Goal: Task Accomplishment & Management: Manage account settings

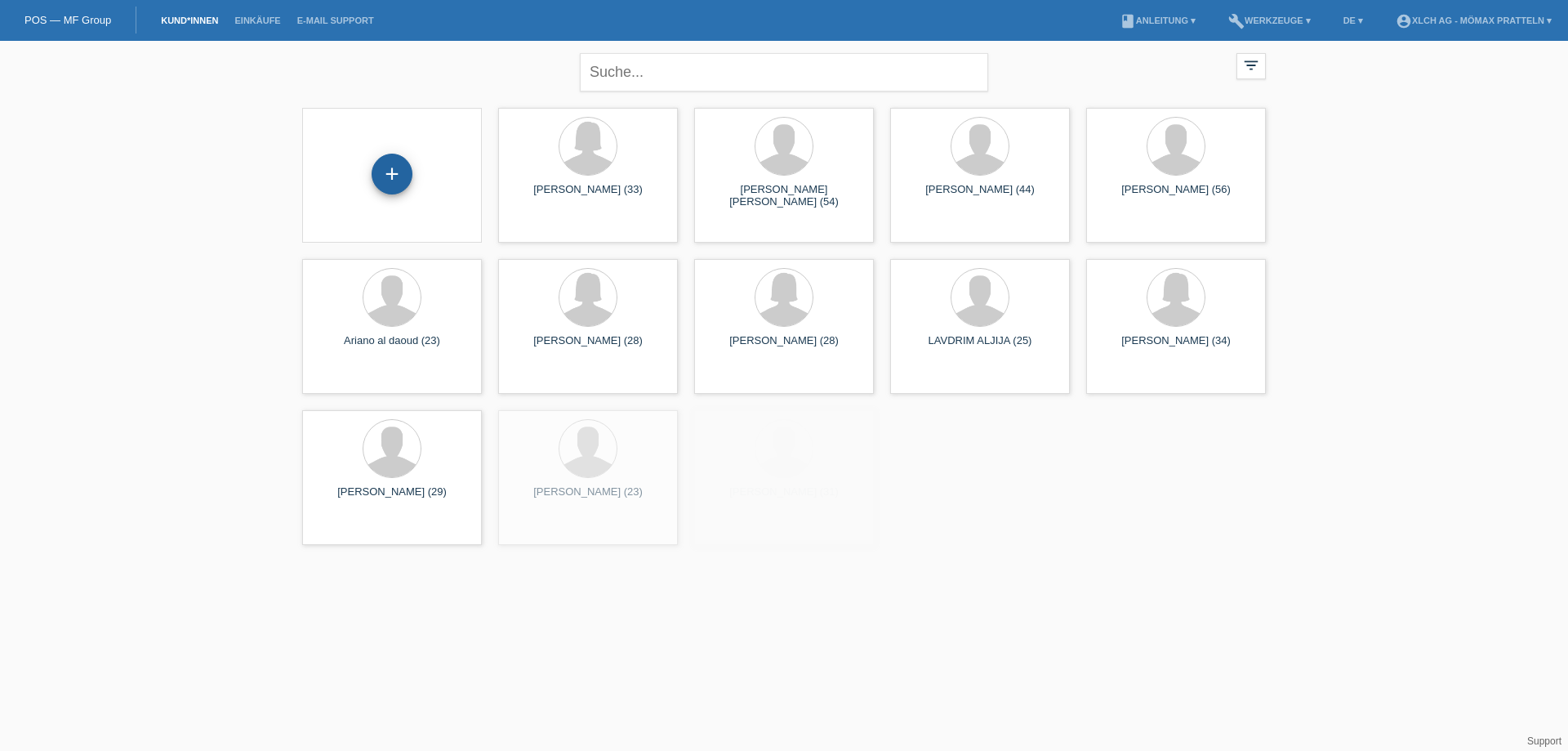
click at [387, 173] on div "+" at bounding box center [391, 173] width 41 height 41
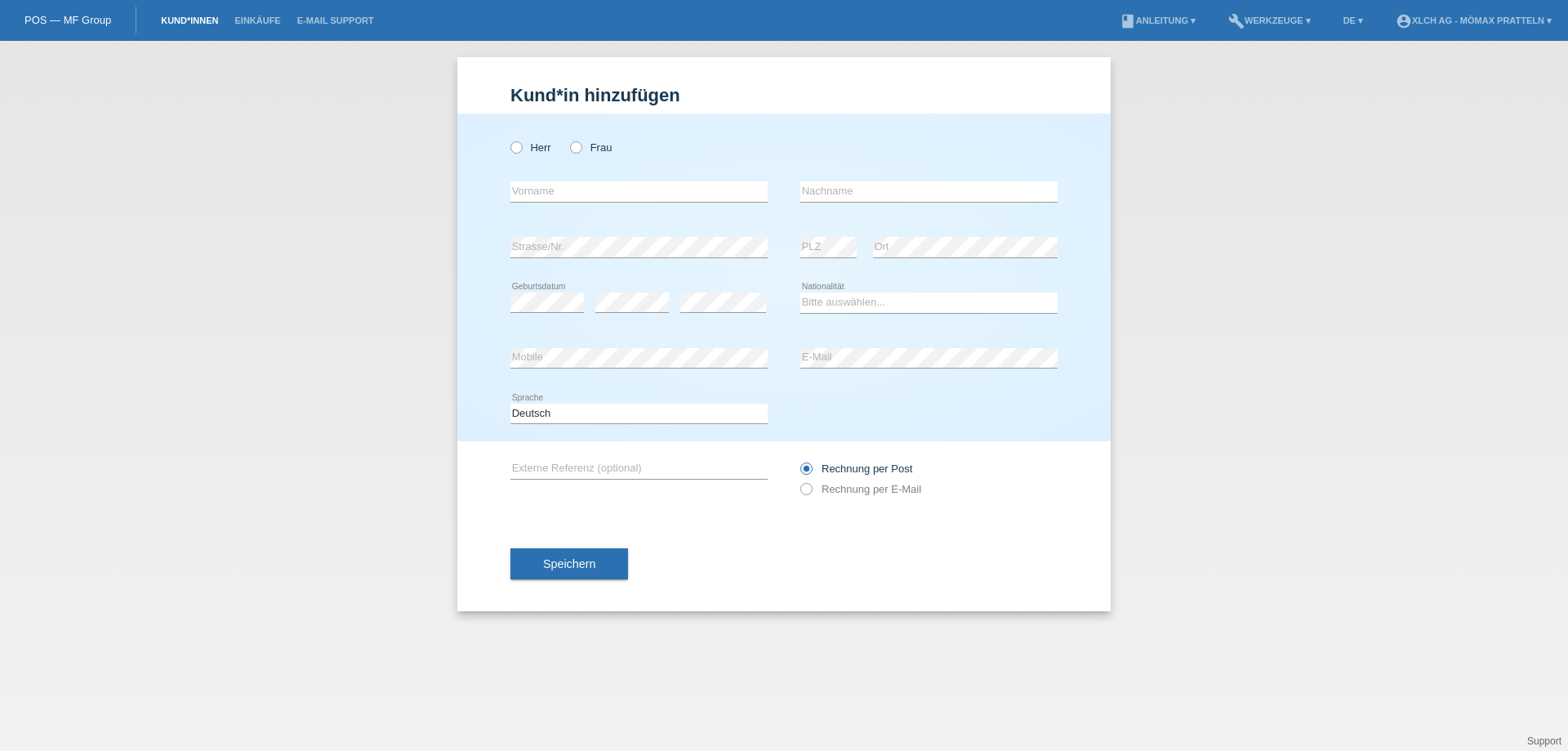
click at [169, 22] on link "Kund*innen" at bounding box center [189, 20] width 74 height 10
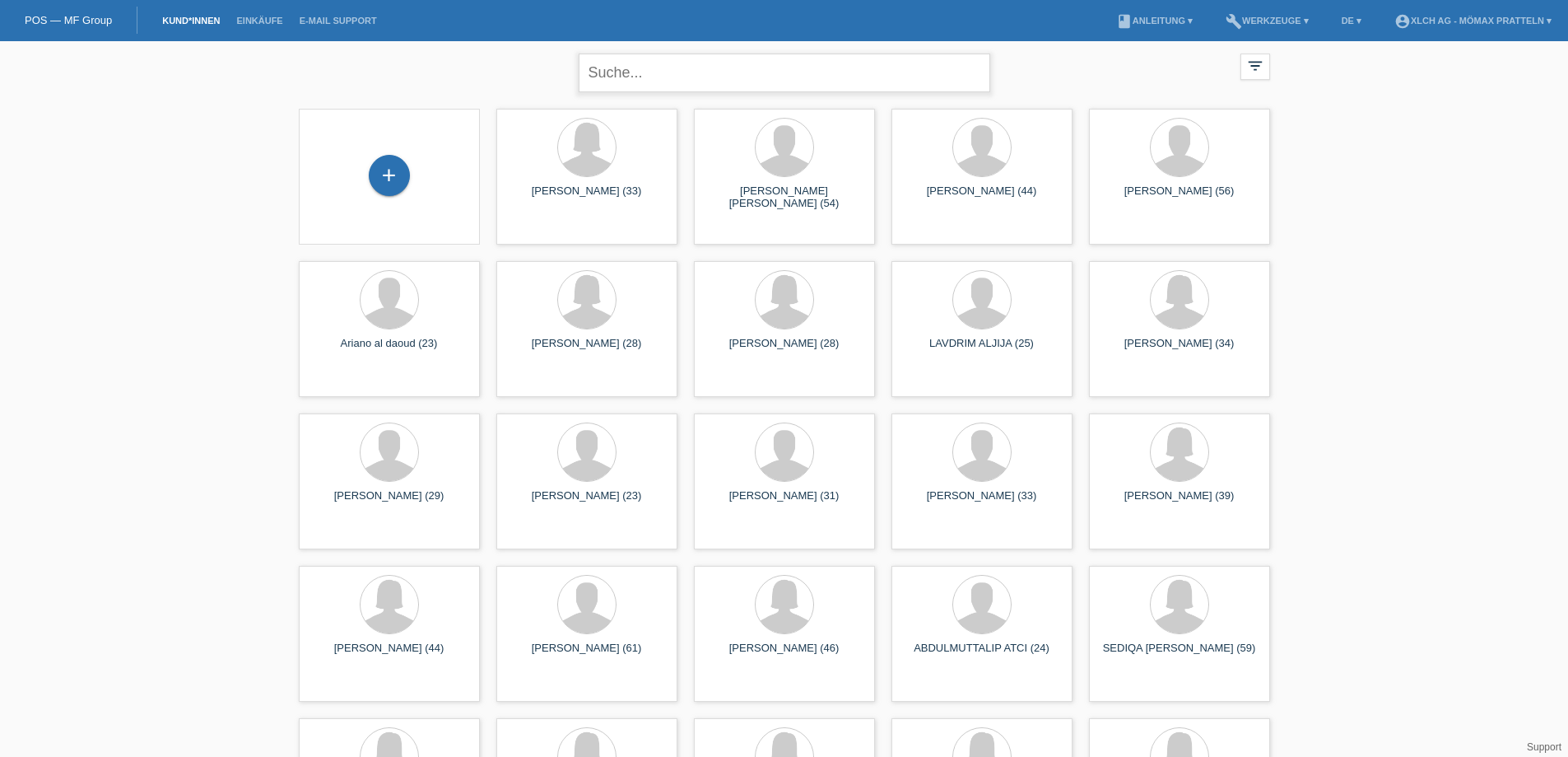
click at [800, 83] on input "text" at bounding box center [784, 73] width 412 height 39
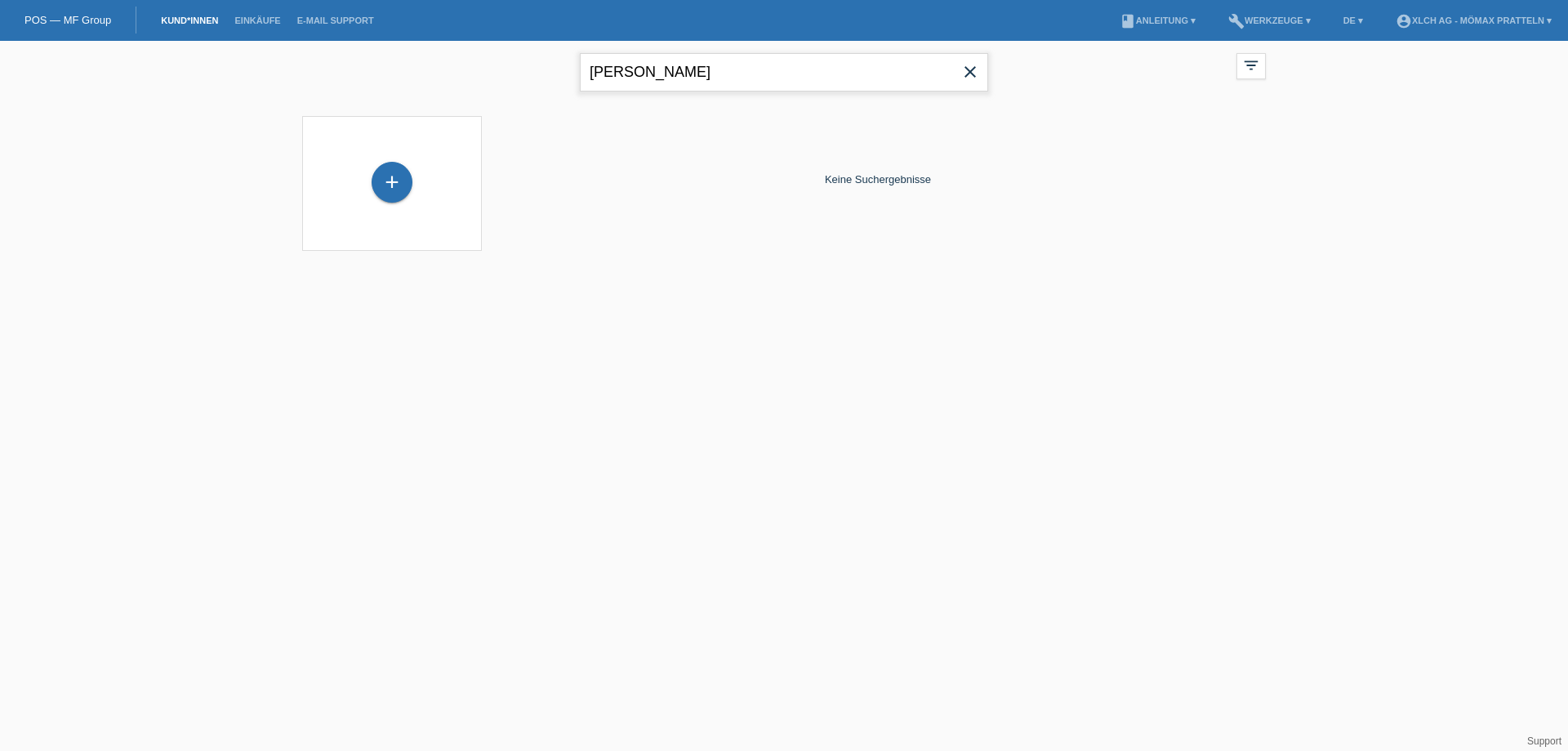
type input "vanessa"
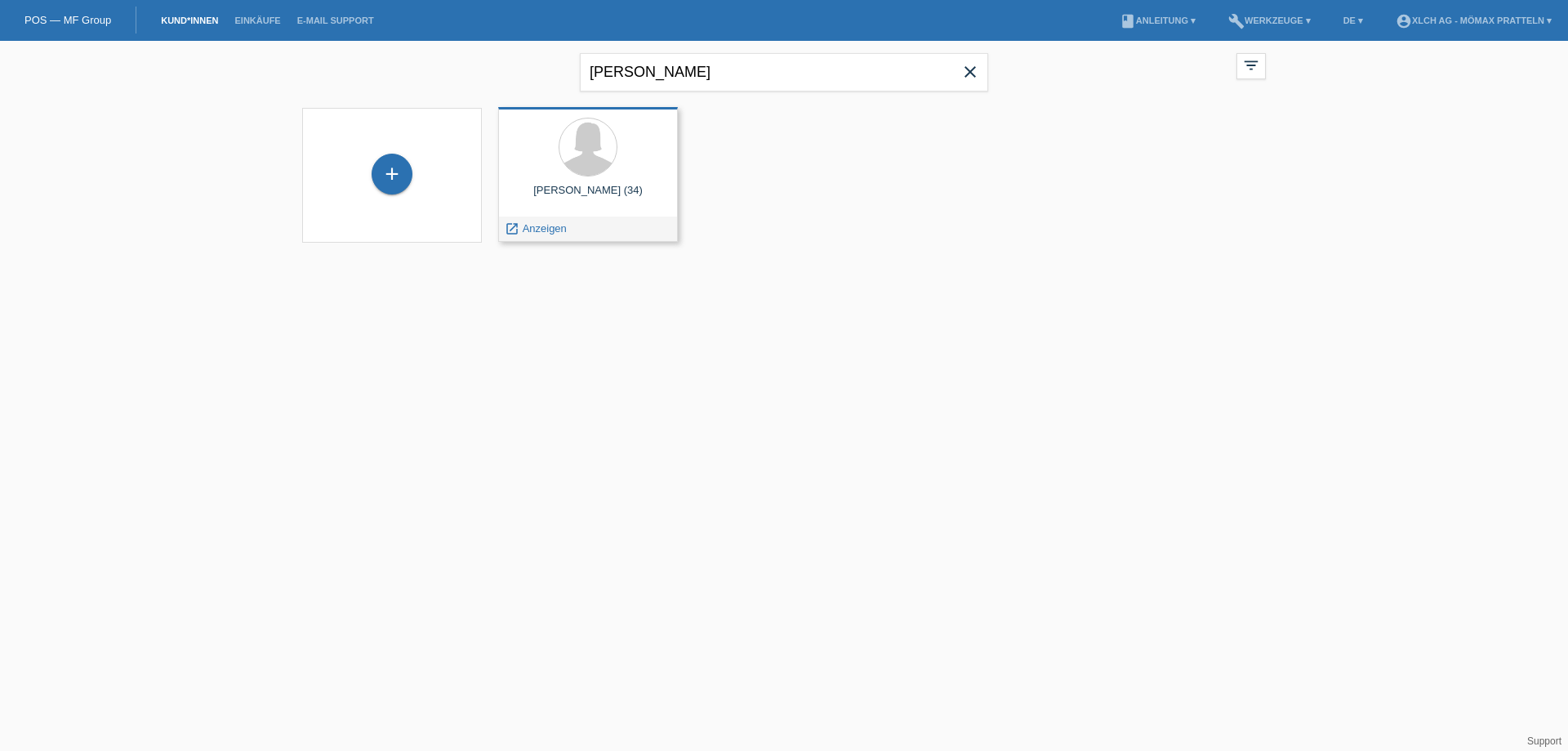
click at [593, 197] on div "Vanessa Lopez (34)" at bounding box center [588, 197] width 153 height 26
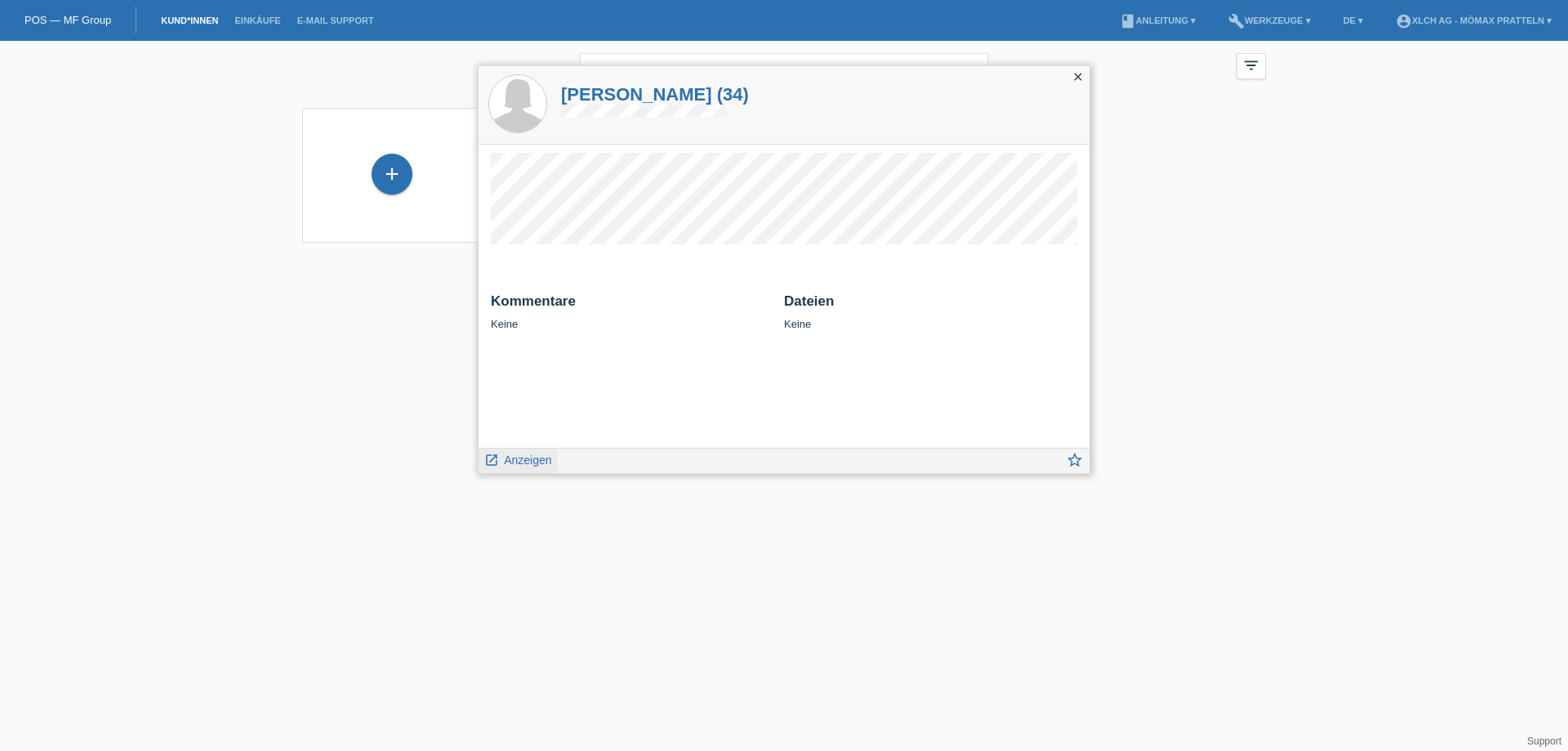
click at [517, 463] on span "Anzeigen" at bounding box center [527, 460] width 48 height 13
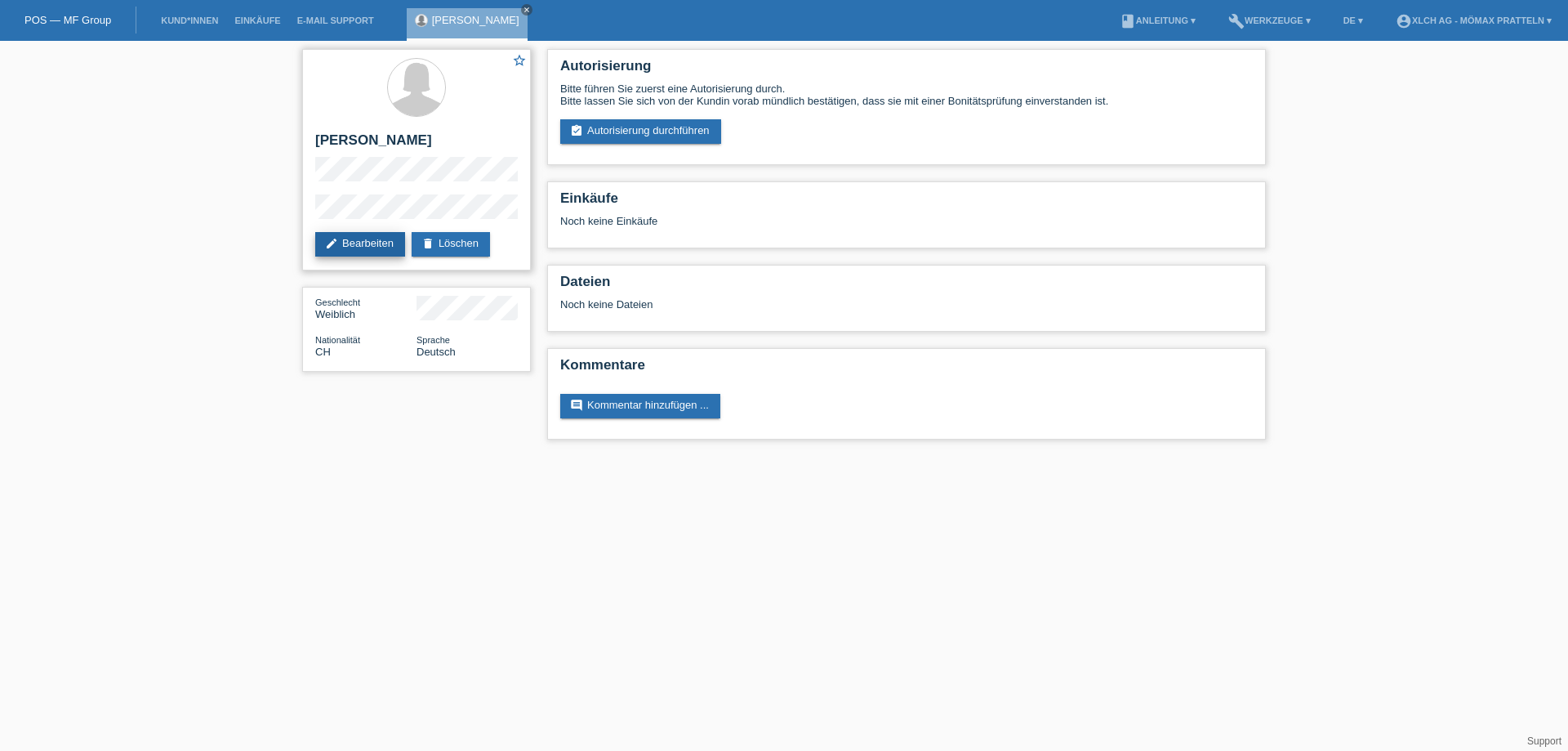
click at [360, 244] on link "edit Bearbeiten" at bounding box center [360, 243] width 90 height 24
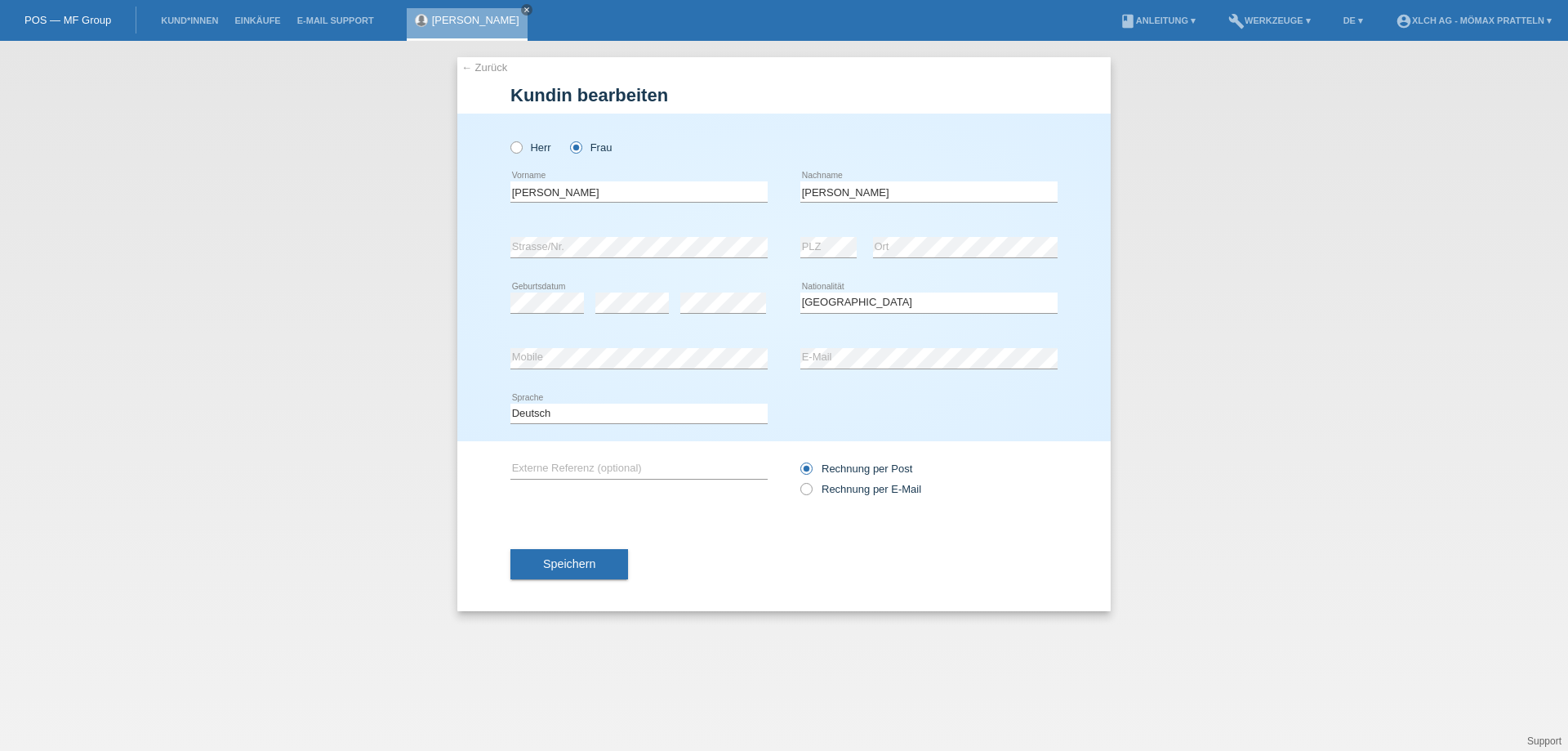
select select "CH"
click at [237, 362] on div "← Zurück [PERSON_NAME] bearbeiten [PERSON_NAME] Frau Vanessa error Vorname PLZ" at bounding box center [784, 395] width 1568 height 710
click at [0, 298] on div "← Zurück Kundin bearbeiten Herr Frau Vanessa error Vorname PLZ" at bounding box center [784, 395] width 1568 height 710
click at [0, 188] on div "← Zurück Kundin bearbeiten Herr Frau Vanessa error Vorname PLZ" at bounding box center [784, 395] width 1568 height 710
click at [579, 558] on span "Speichern" at bounding box center [570, 563] width 52 height 13
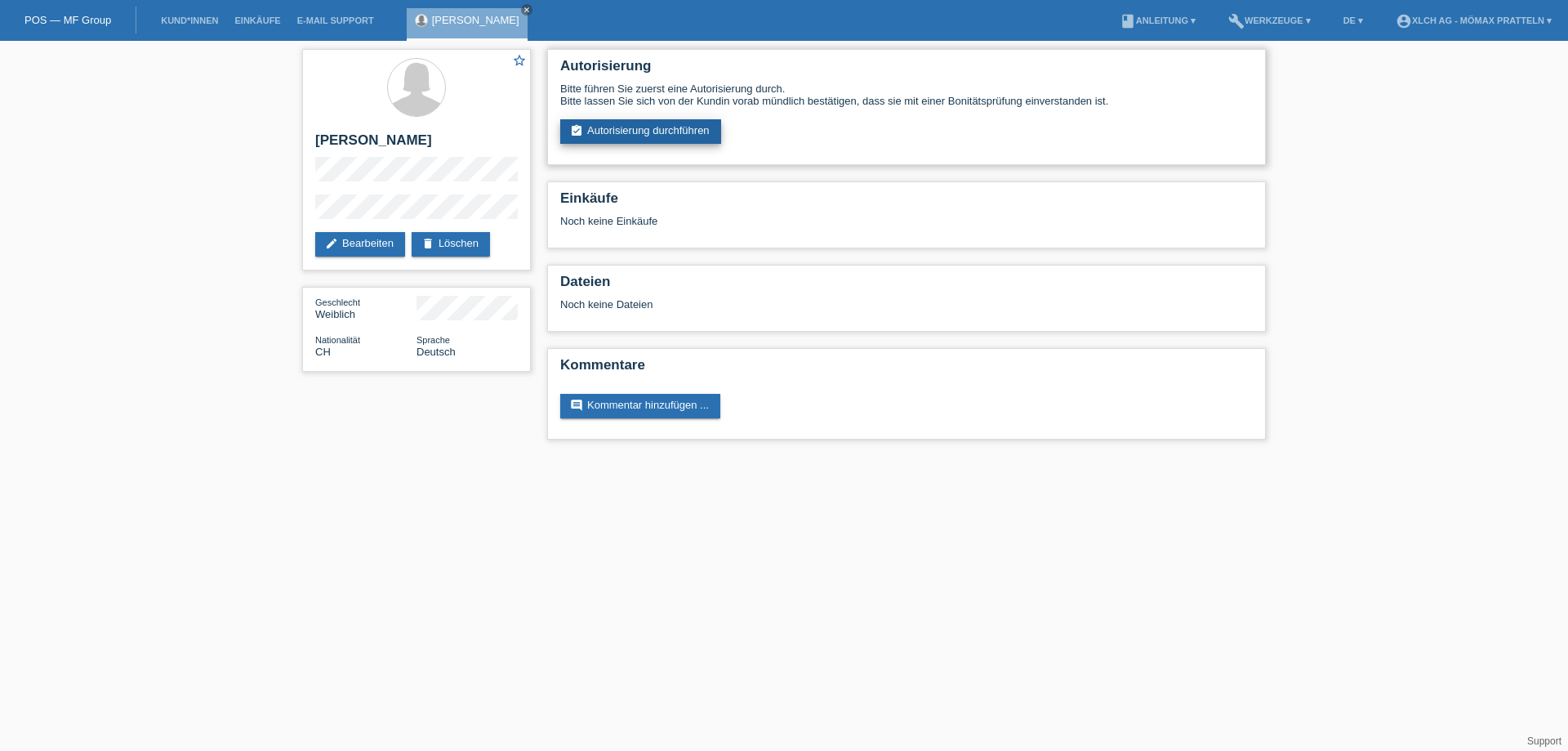
click at [646, 134] on link "assignment_turned_in Autorisierung durchführen" at bounding box center [641, 131] width 161 height 24
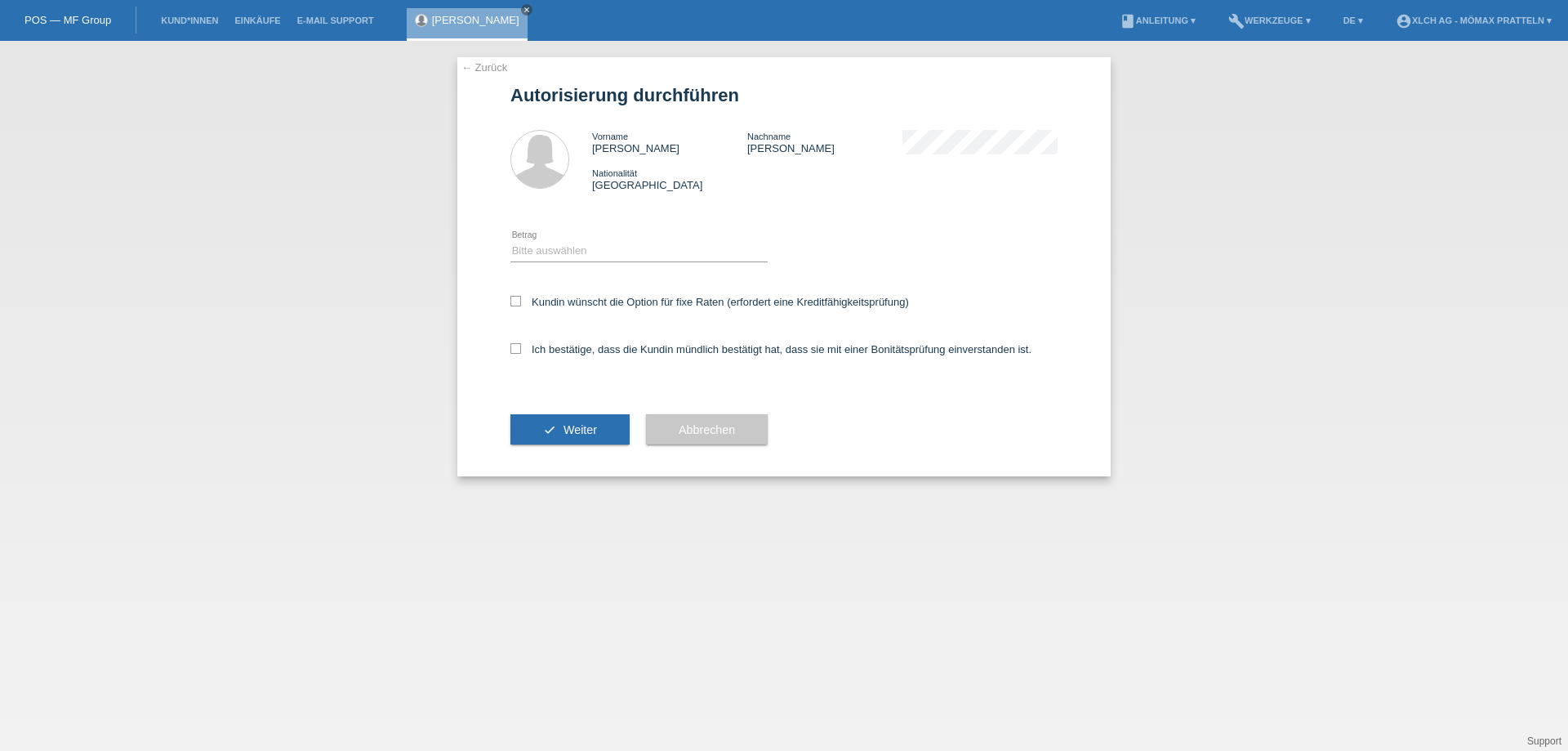
click at [600, 273] on div "Bitte auswählen CHF 1.00 - CHF 499.00 CHF 500.00 - CHF 1'999.00 CHF 2'000.00 - …" at bounding box center [638, 252] width 257 height 56
click at [603, 256] on select "Bitte auswählen CHF 1.00 - CHF 499.00 CHF 500.00 - CHF 1'999.00 CHF 2'000.00 - …" at bounding box center [638, 251] width 257 height 20
select select "2"
click at [510, 241] on select "Bitte auswählen CHF 1.00 - CHF 499.00 CHF 500.00 - CHF 1'999.00 CHF 2'000.00 - …" at bounding box center [638, 251] width 257 height 20
click at [629, 310] on div "Kundin wünscht die Option für fixe Raten (erfordert eine Kreditfähigkeitsprüfun…" at bounding box center [783, 303] width 547 height 48
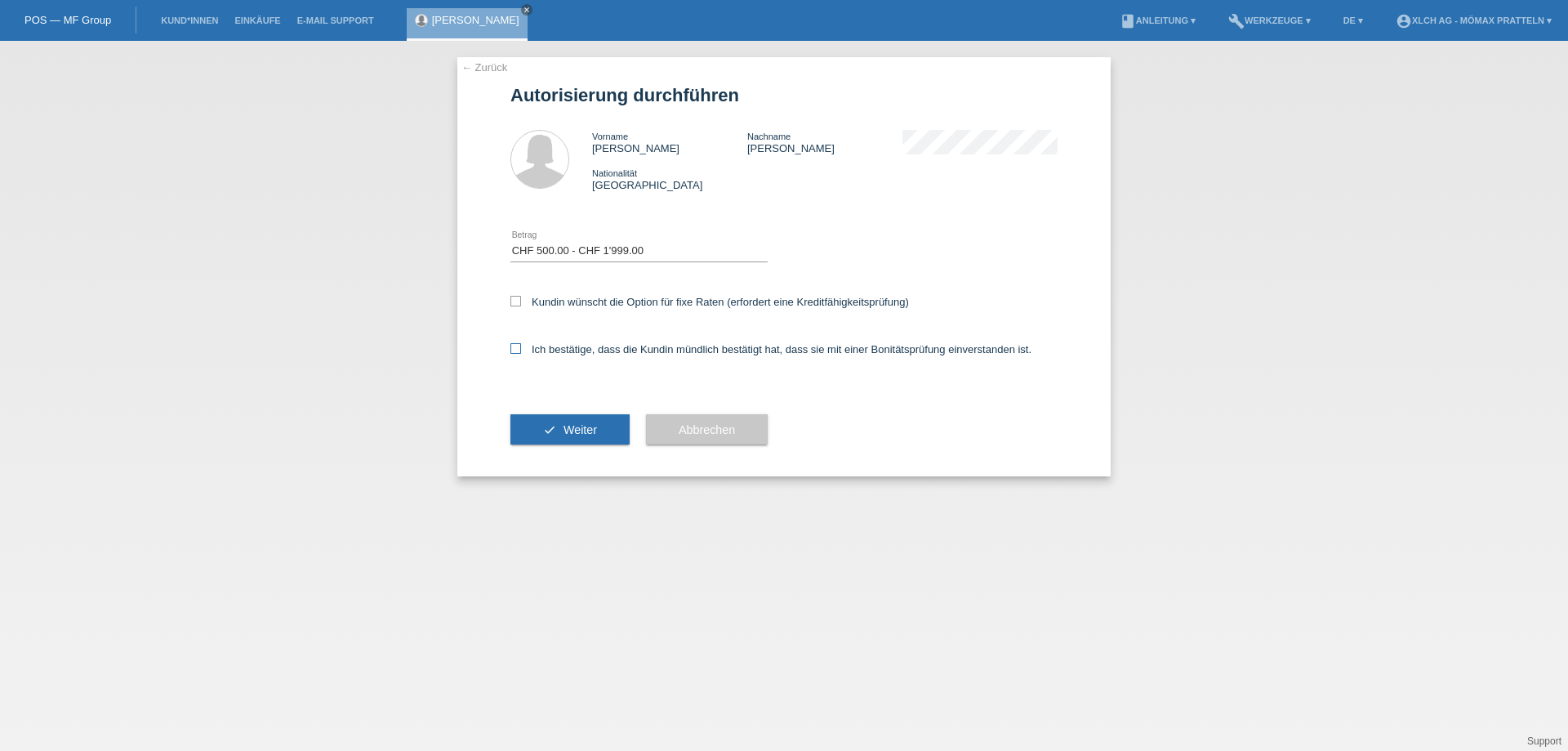
click at [629, 350] on label "Ich bestätige, dass die Kundin mündlich bestätigt hat, dass sie mit einer Bonit…" at bounding box center [770, 350] width 521 height 13
click at [521, 350] on input "Ich bestätige, dass die Kundin mündlich bestätigt hat, dass sie mit einer Bonit…" at bounding box center [515, 349] width 11 height 11
checkbox input "true"
click at [627, 305] on label "Kundin wünscht die Option für fixe Raten (erfordert eine Kreditfähigkeitsprüfun…" at bounding box center [709, 302] width 398 height 13
click at [521, 305] on input "Kundin wünscht die Option für fixe Raten (erfordert eine Kreditfähigkeitsprüfun…" at bounding box center [515, 301] width 11 height 11
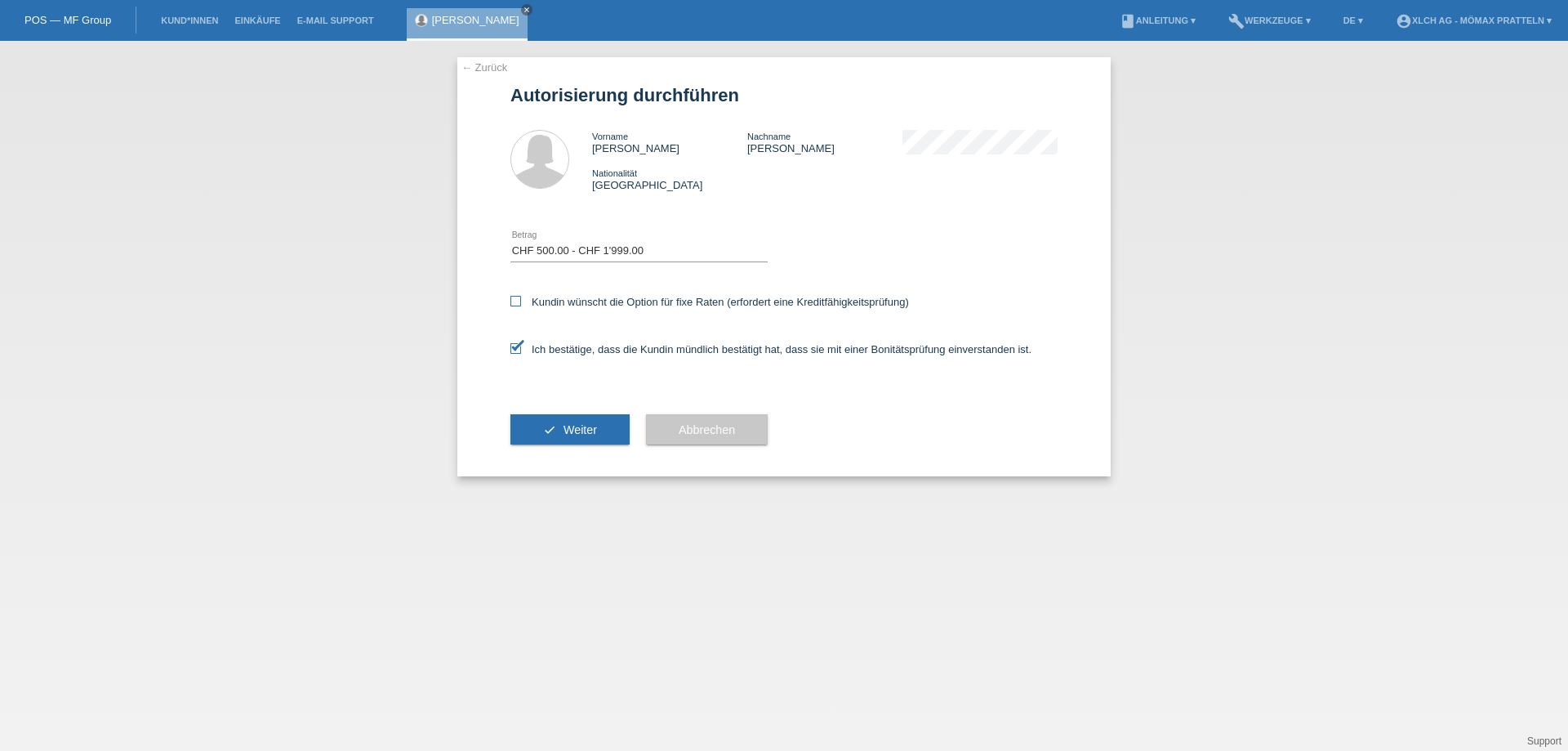
checkbox input "true"
click at [579, 443] on button "check Weiter" at bounding box center [570, 429] width 119 height 31
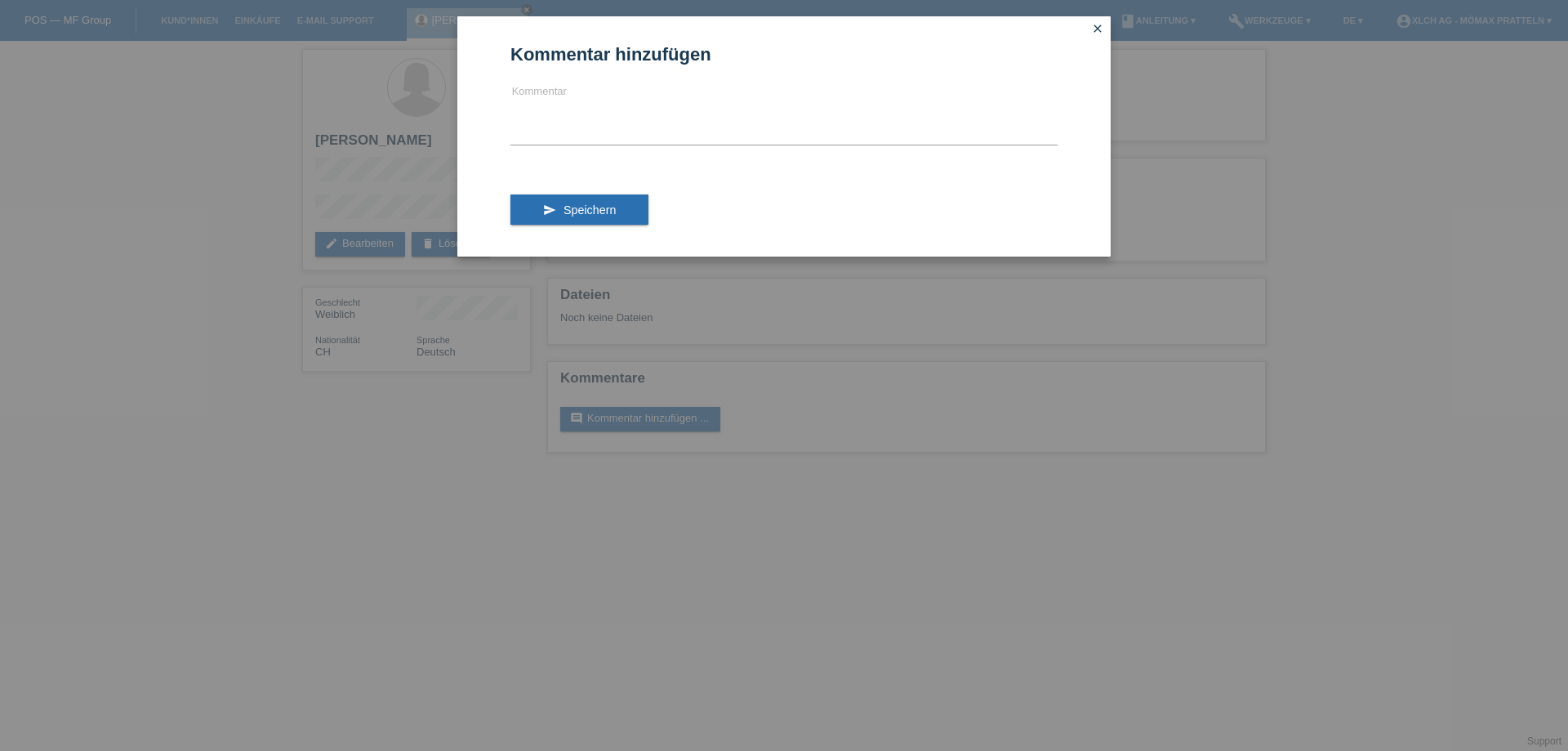
click at [1101, 15] on div "Kommentar hinzufügen Kommentar send Speichern close" at bounding box center [784, 375] width 1568 height 751
click at [1100, 21] on link "close" at bounding box center [1098, 30] width 22 height 19
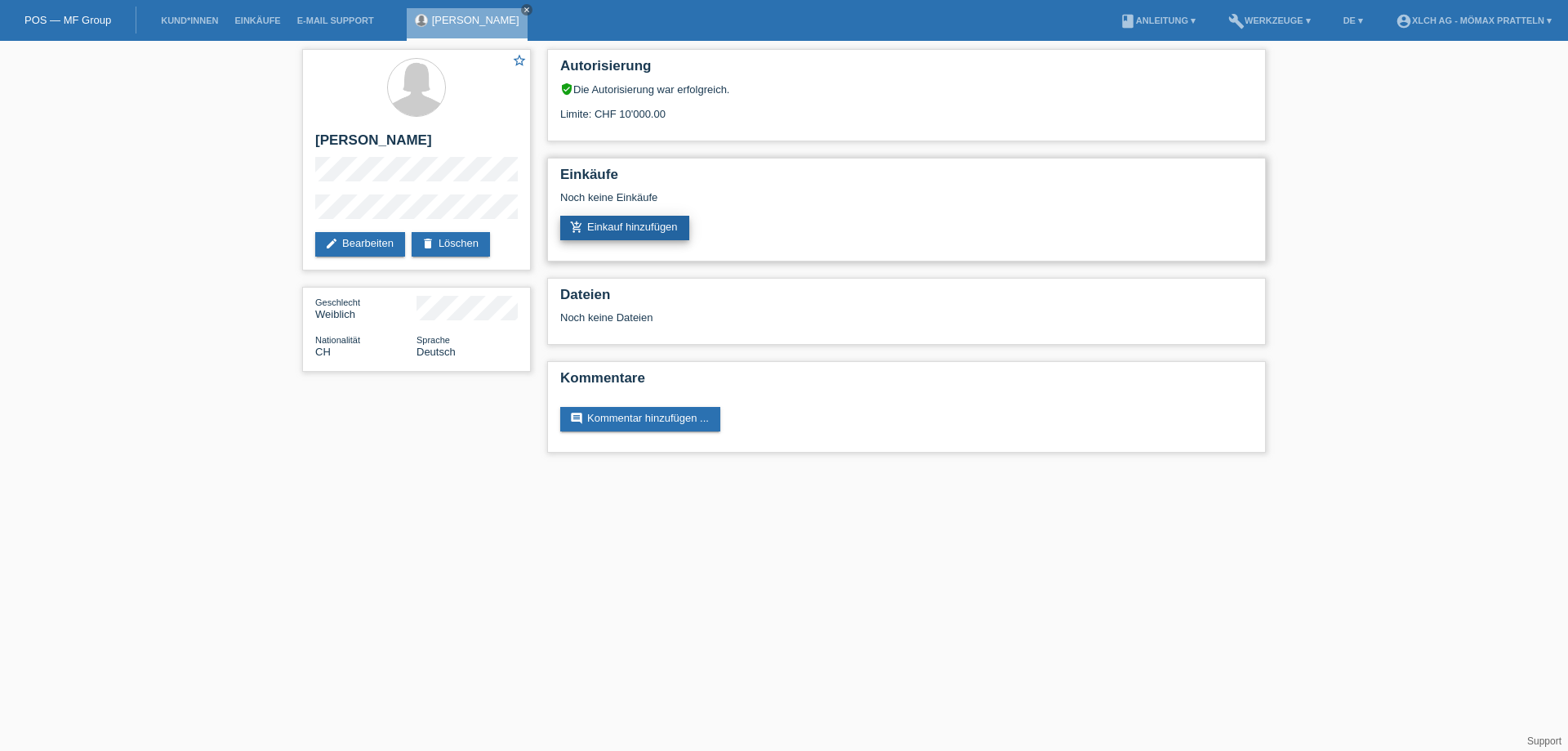
click at [657, 229] on link "add_shopping_cart Einkauf hinzufügen" at bounding box center [624, 227] width 129 height 24
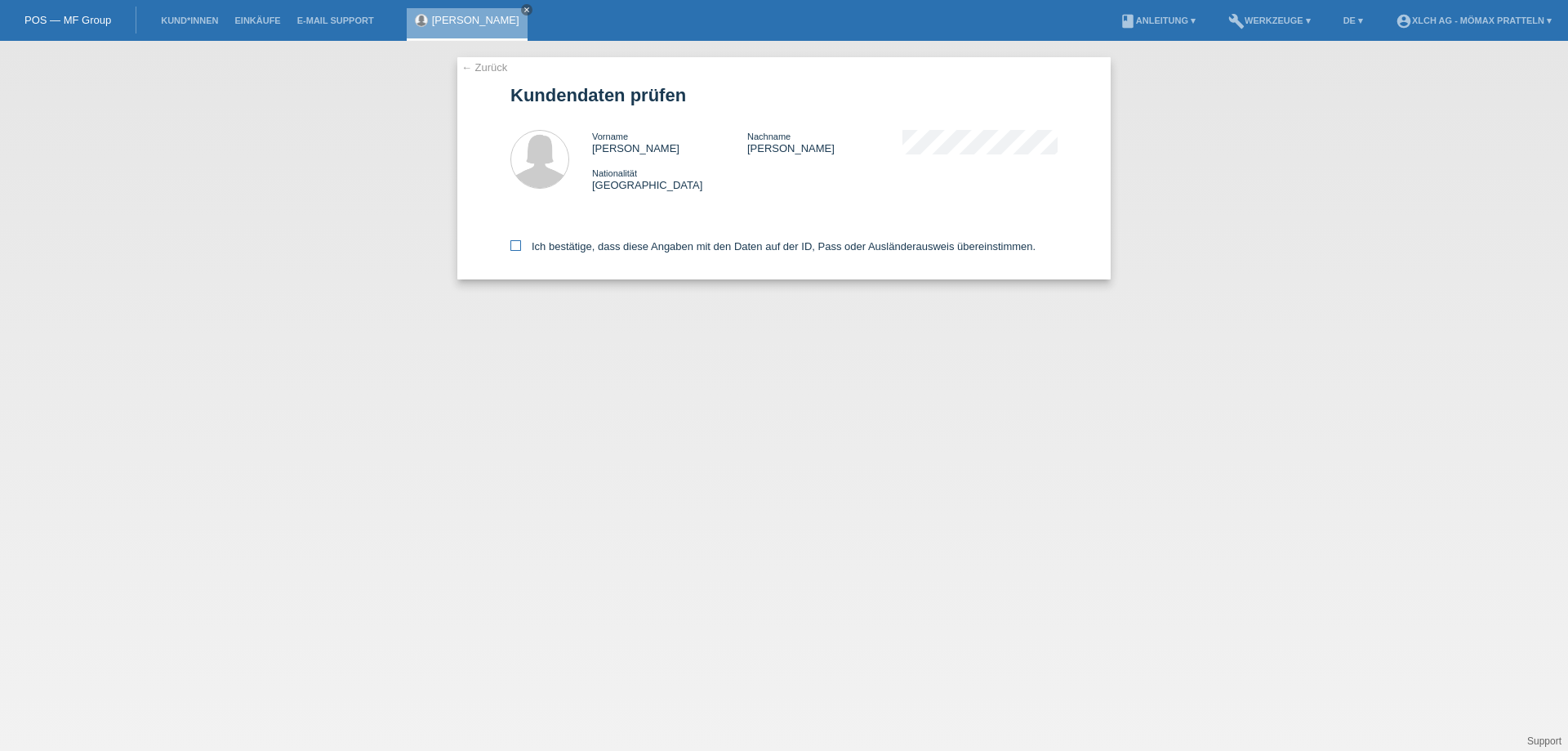
click at [616, 249] on label "Ich bestätige, dass diese Angaben mit den Daten auf der ID, Pass oder Ausländer…" at bounding box center [772, 246] width 525 height 13
click at [521, 249] on input "Ich bestätige, dass diese Angaben mit den Daten auf der ID, Pass oder Ausländer…" at bounding box center [515, 245] width 11 height 11
checkbox input "true"
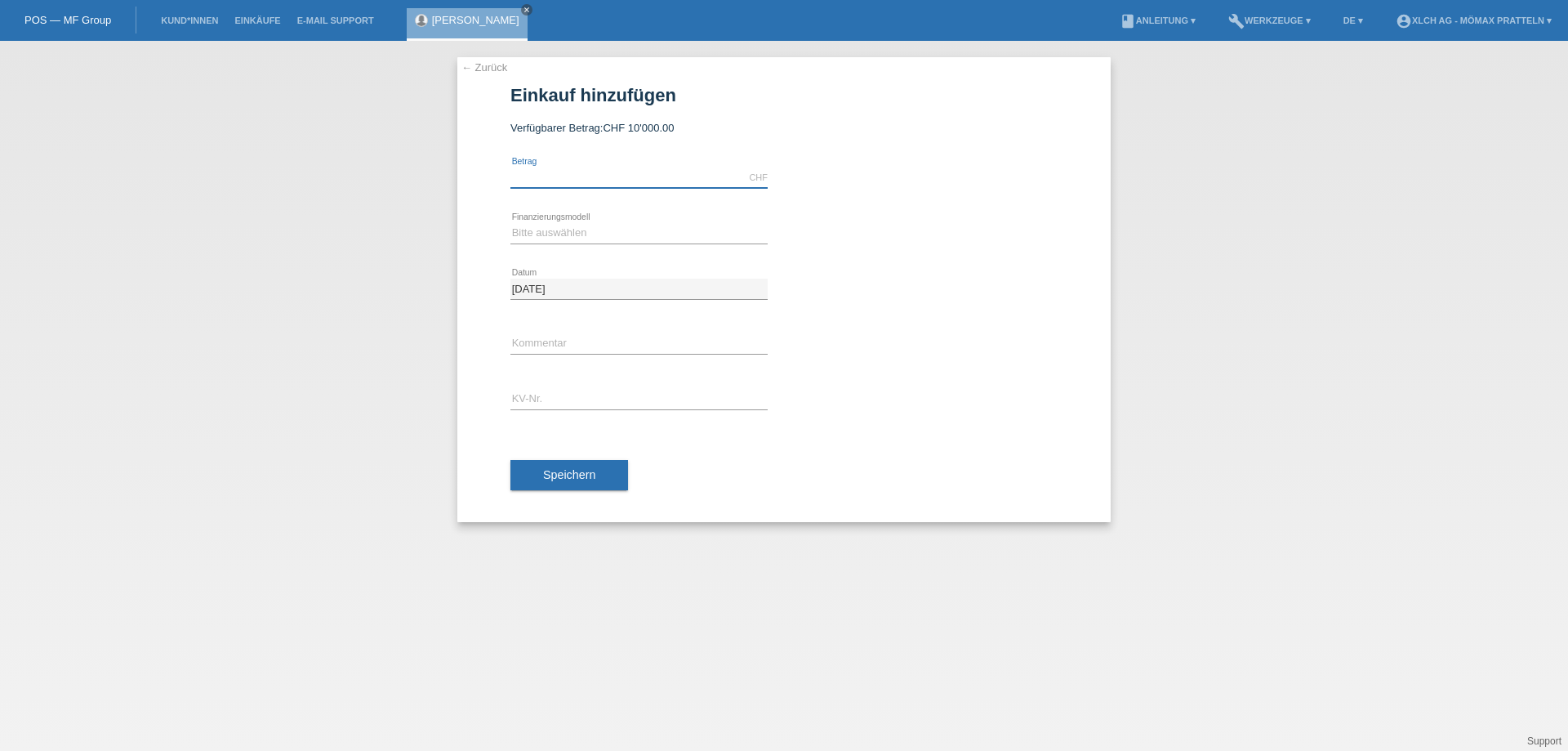
click at [575, 177] on input "text" at bounding box center [638, 178] width 257 height 21
type input "1328.20"
click at [641, 225] on select "Bitte auswählen Kauf auf Rechnung mit Teilzahlungsoption Fixe Raten - Zinsübern…" at bounding box center [638, 233] width 257 height 20
select select "113"
click at [510, 223] on select "Bitte auswählen Kauf auf Rechnung mit Teilzahlungsoption Fixe Raten - Zinsübern…" at bounding box center [638, 233] width 257 height 20
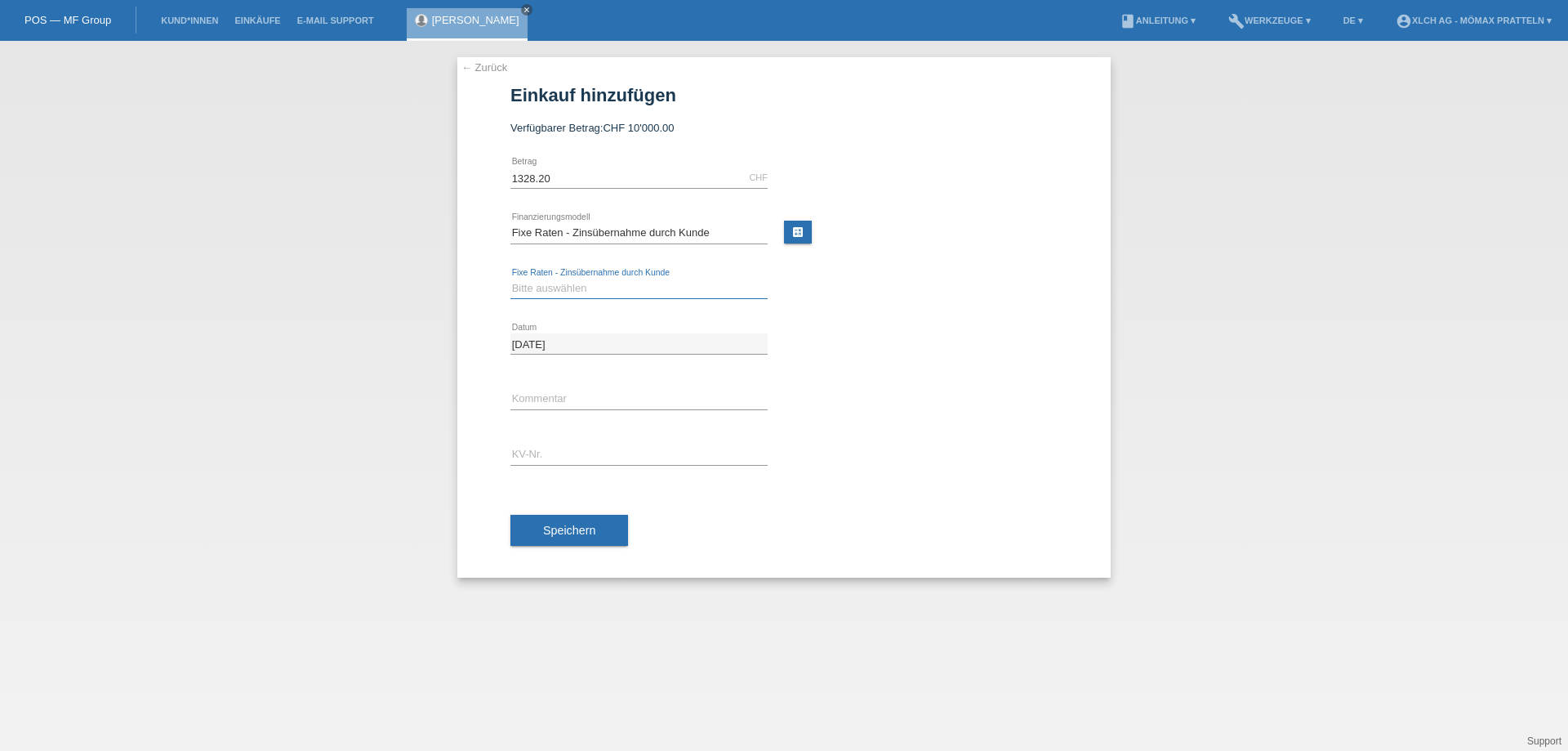
click at [601, 292] on select "Bitte auswählen 6 Raten 12 Raten 24 Raten 36 Raten" at bounding box center [638, 288] width 257 height 20
select select "326"
click at [510, 279] on select "Bitte auswählen 6 Raten 12 Raten 24 Raten 36 Raten" at bounding box center [638, 288] width 257 height 20
click at [570, 459] on input "text" at bounding box center [638, 454] width 257 height 21
type input "PJMZGD"
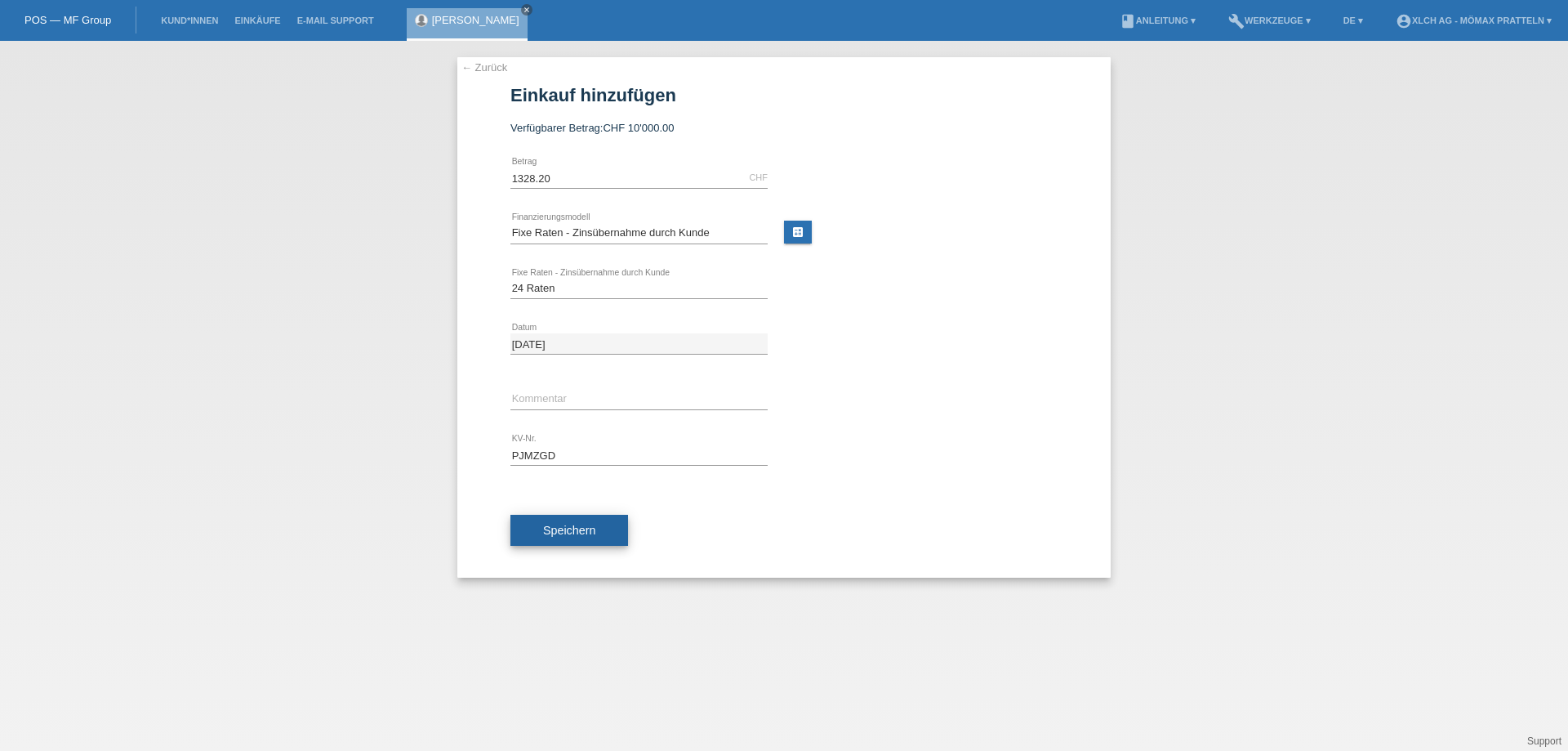
click at [569, 533] on span "Speichern" at bounding box center [570, 530] width 52 height 13
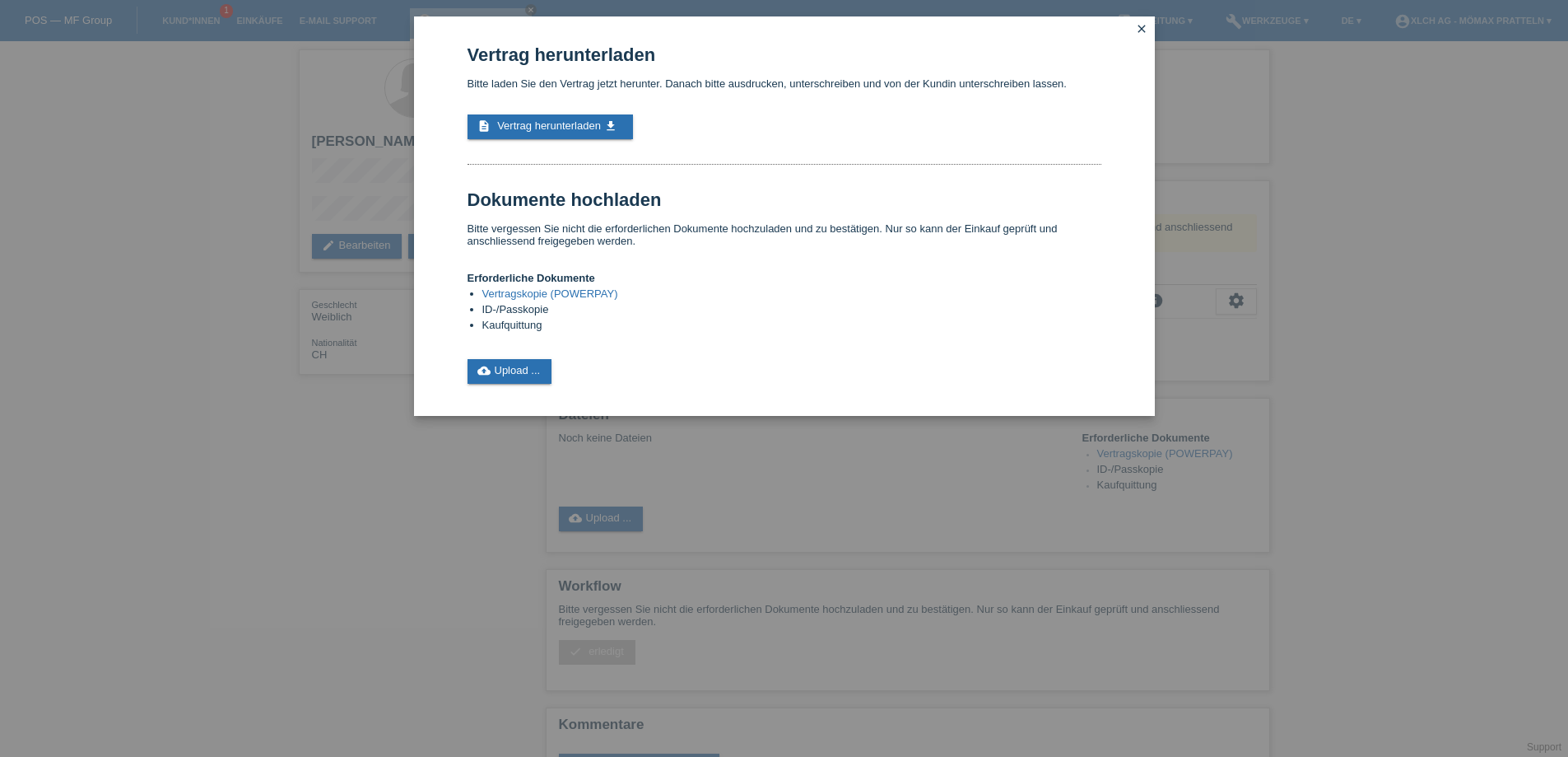
click at [1136, 29] on icon "close" at bounding box center [1142, 28] width 13 height 13
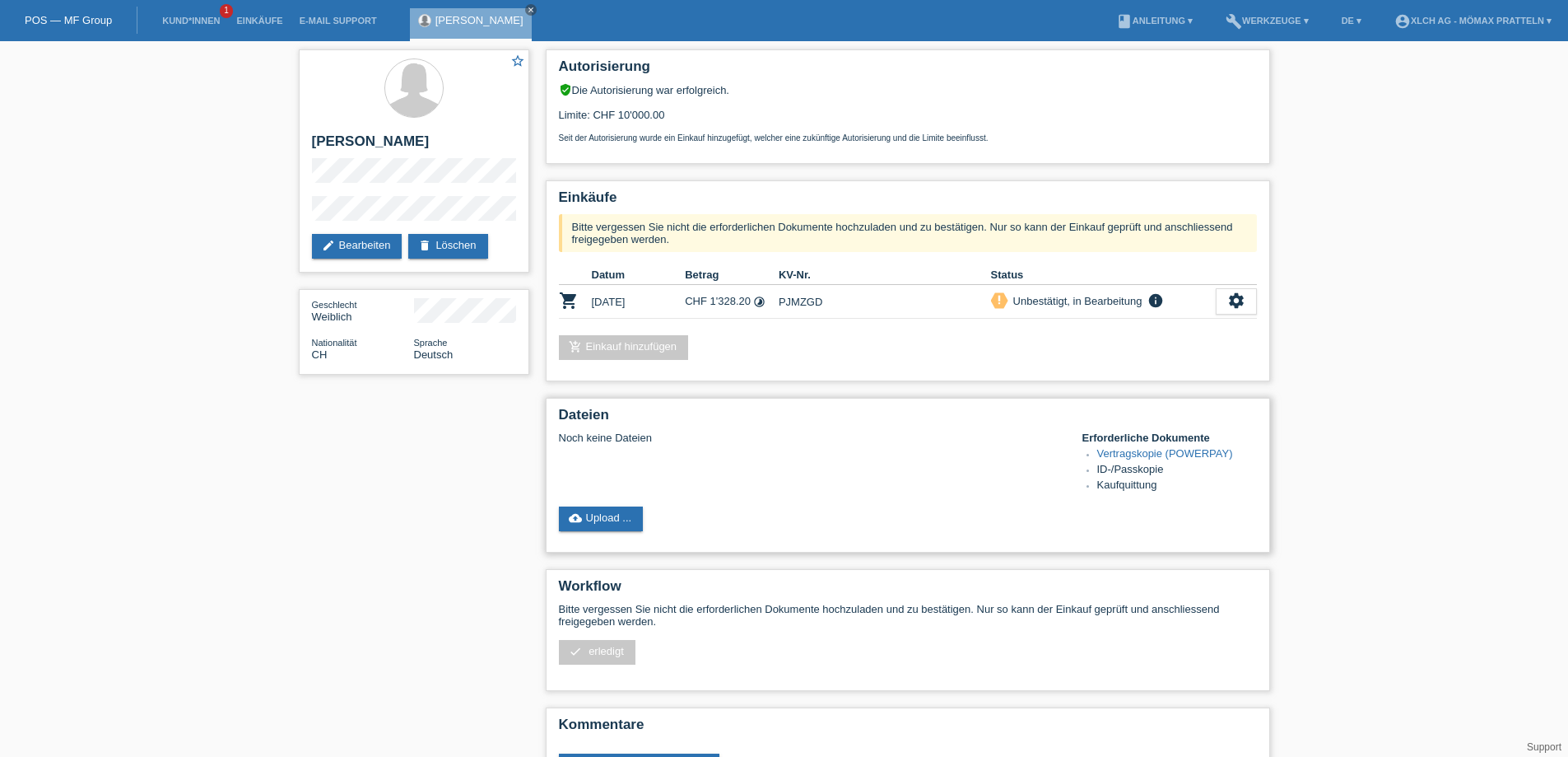
click at [1139, 449] on link "Vertragskopie (POWERPAY)" at bounding box center [1166, 453] width 136 height 13
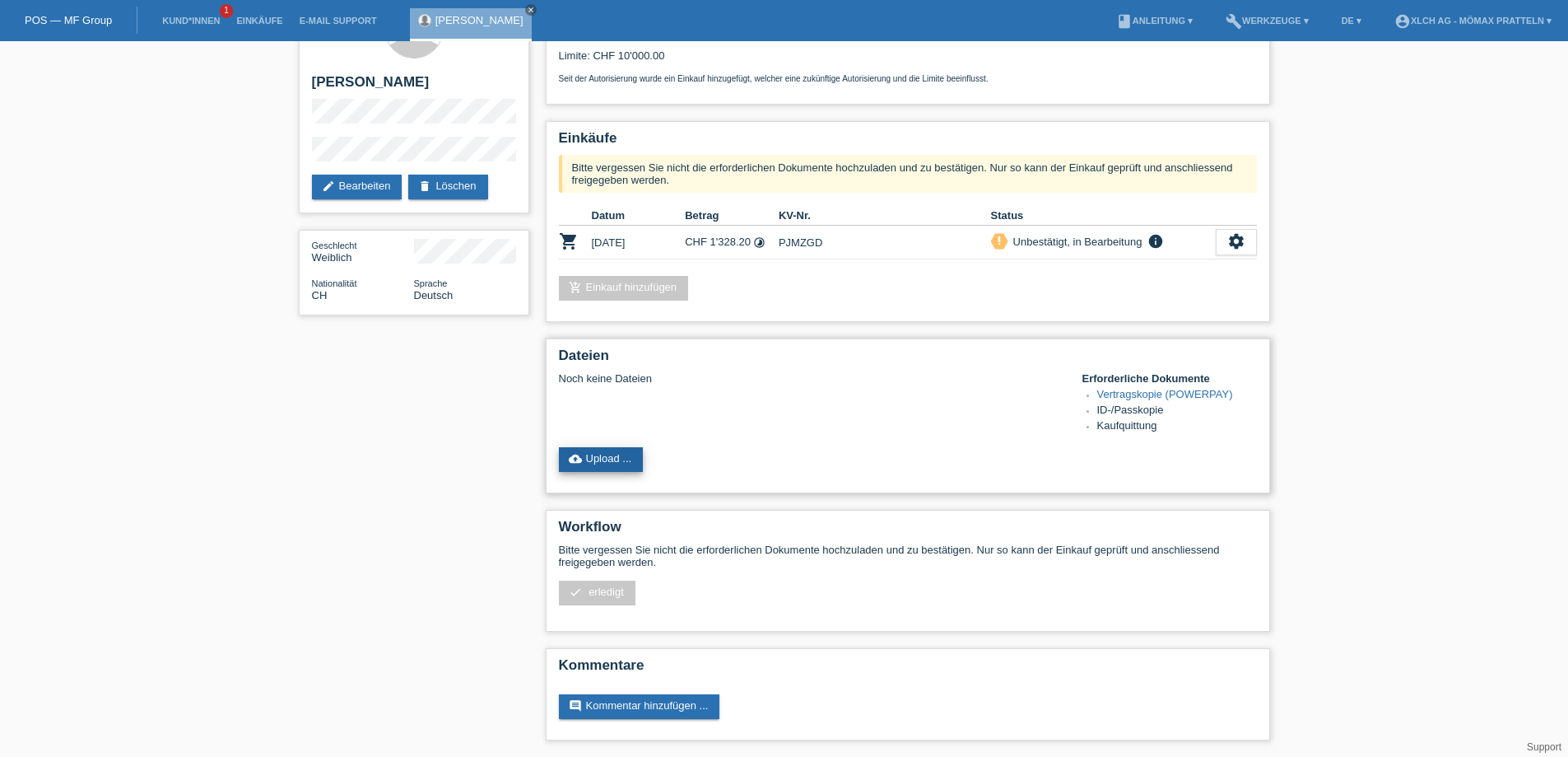
click at [610, 455] on link "cloud_upload Upload ..." at bounding box center [600, 459] width 84 height 25
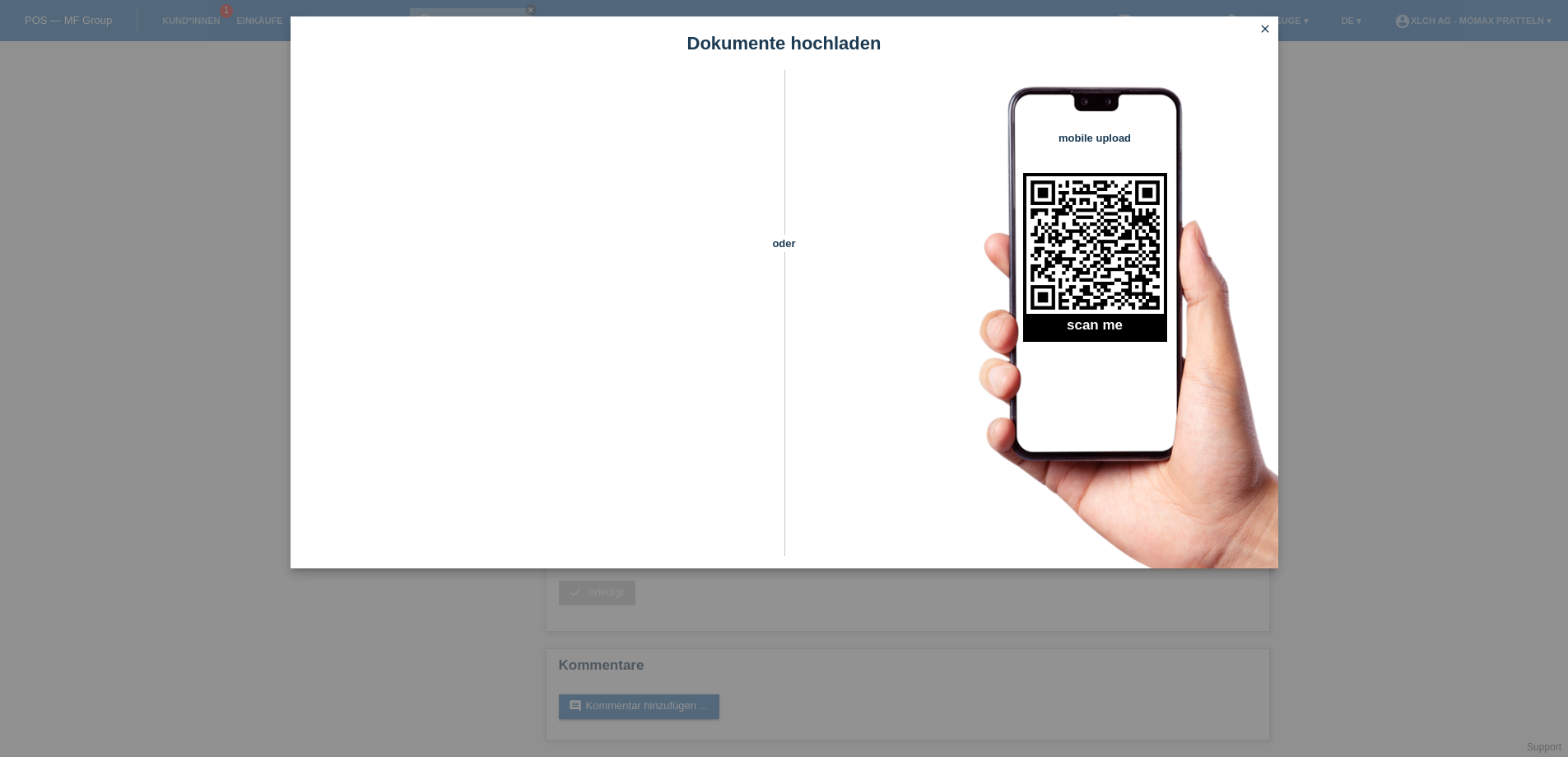
click at [1268, 32] on icon "close" at bounding box center [1265, 28] width 13 height 13
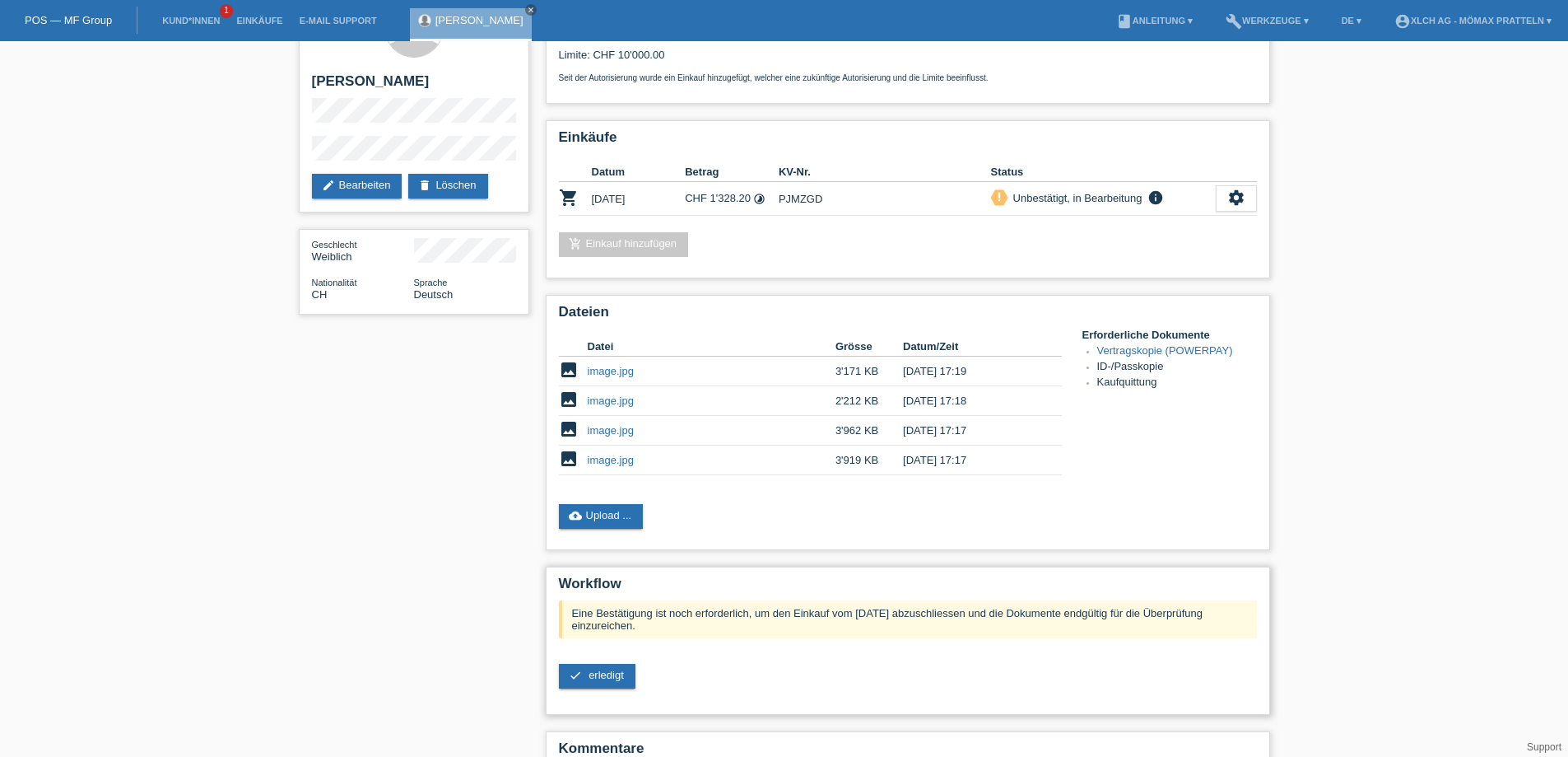
scroll to position [60, 0]
click at [627, 673] on link "check erledigt" at bounding box center [597, 675] width 76 height 25
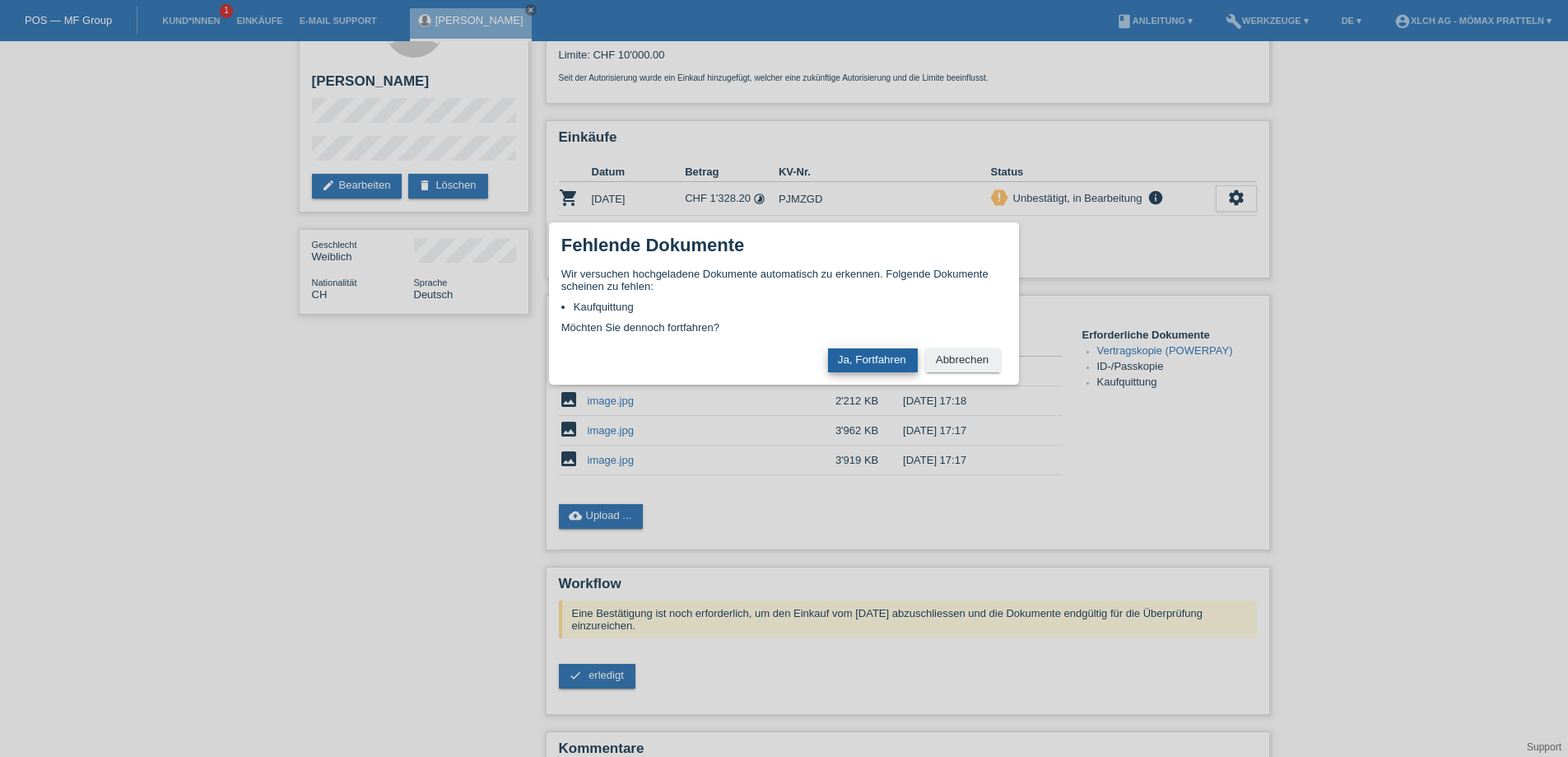
click at [864, 363] on button "Ja, Fortfahren" at bounding box center [873, 360] width 90 height 24
